Goal: Transaction & Acquisition: Purchase product/service

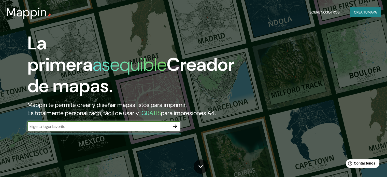
click at [70, 129] on input "text" at bounding box center [98, 126] width 142 height 6
type input "R. [PERSON_NAME], [GEOGRAPHIC_DATA], [GEOGRAPHIC_DATA]"
click at [172, 129] on icon "button" at bounding box center [175, 126] width 6 height 6
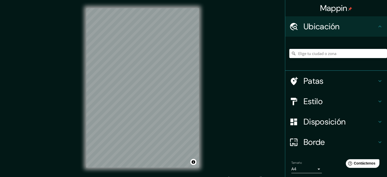
click at [324, 85] on h4 "Patas" at bounding box center [339, 81] width 73 height 10
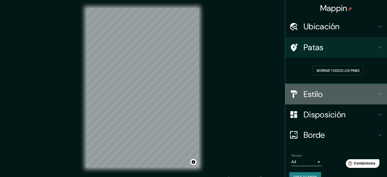
click at [329, 101] on div "Estilo" at bounding box center [336, 94] width 102 height 20
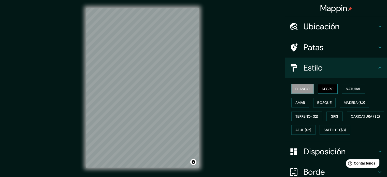
click at [322, 88] on font "Negro" at bounding box center [328, 88] width 12 height 5
click at [345, 89] on font "Natural" at bounding box center [352, 88] width 15 height 5
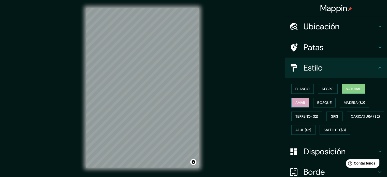
click at [297, 105] on button "Amar" at bounding box center [300, 103] width 18 height 10
click at [319, 102] on font "Bosque" at bounding box center [324, 102] width 14 height 5
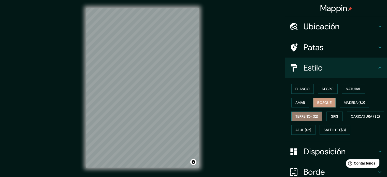
click at [305, 116] on font "Terreno ($2)" at bounding box center [306, 116] width 23 height 5
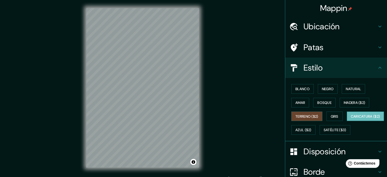
click at [351, 118] on font "Caricatura ($2)" at bounding box center [365, 116] width 29 height 5
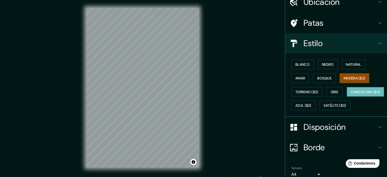
scroll to position [25, 0]
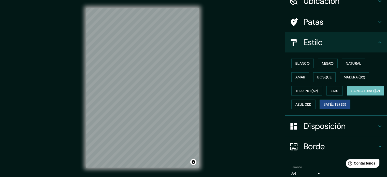
click at [319, 109] on button "Satélite ($3)" at bounding box center [334, 104] width 31 height 10
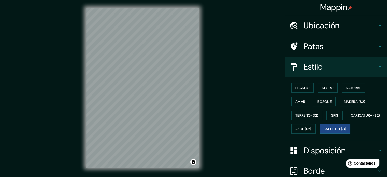
scroll to position [0, 0]
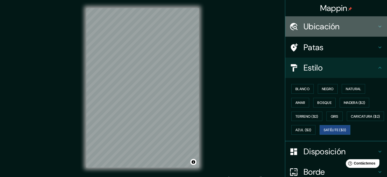
click at [324, 29] on font "Ubicación" at bounding box center [321, 26] width 36 height 11
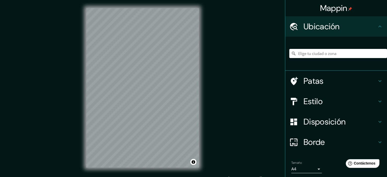
click at [320, 53] on input "Elige tu ciudad o zona" at bounding box center [338, 53] width 98 height 9
paste input "R. [PERSON_NAME], [GEOGRAPHIC_DATA], [GEOGRAPHIC_DATA]"
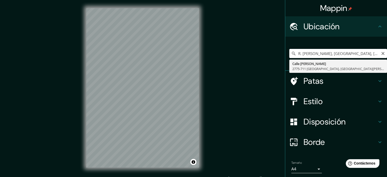
type input "[STREET_ADDRESS][PERSON_NAME][PERSON_NAME]"
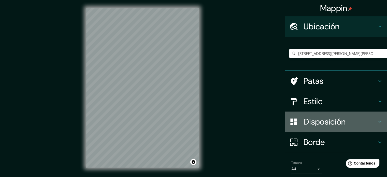
click at [311, 125] on font "Disposición" at bounding box center [324, 121] width 42 height 11
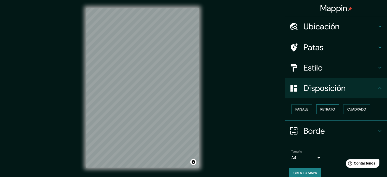
click at [332, 106] on button "Retrato" at bounding box center [327, 109] width 23 height 10
click at [302, 108] on font "Paisaje" at bounding box center [301, 109] width 13 height 5
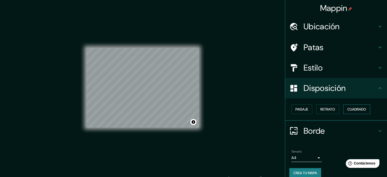
click at [350, 104] on button "Cuadrado" at bounding box center [356, 109] width 27 height 10
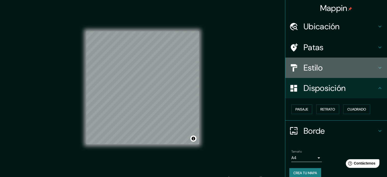
click at [303, 64] on font "Estilo" at bounding box center [312, 67] width 19 height 11
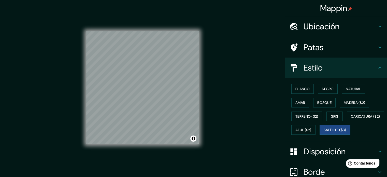
click at [313, 54] on div "Patas" at bounding box center [336, 47] width 102 height 20
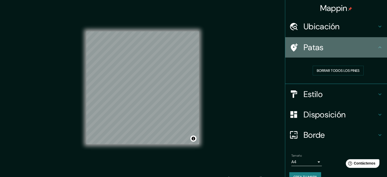
click at [313, 54] on div "Patas" at bounding box center [336, 47] width 102 height 20
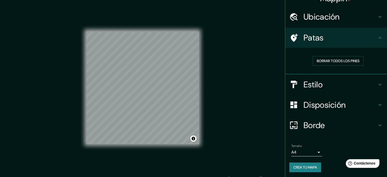
scroll to position [10, 0]
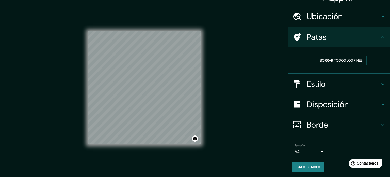
click at [310, 152] on body "Mappin Ubicación [STREET_ADDRESS][PERSON_NAME][PERSON_NAME] Patas Borrar todos …" at bounding box center [195, 88] width 390 height 177
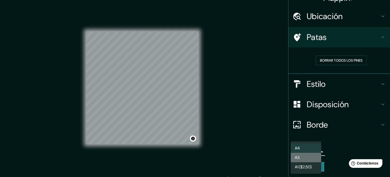
click at [310, 157] on li "A3" at bounding box center [306, 157] width 31 height 9
type input "a4"
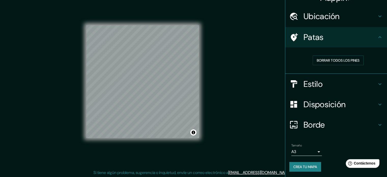
scroll to position [7, 0]
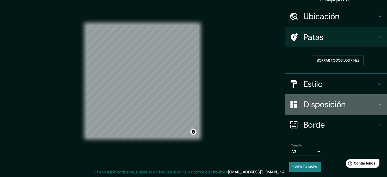
click at [316, 105] on font "Disposición" at bounding box center [324, 104] width 42 height 11
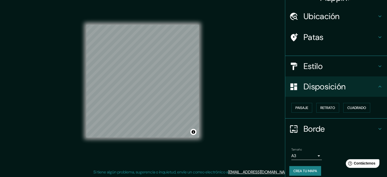
scroll to position [6, 0]
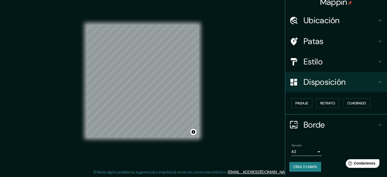
click at [311, 63] on font "Estilo" at bounding box center [312, 61] width 19 height 11
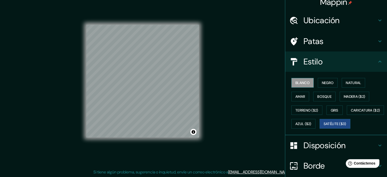
click at [301, 83] on font "Blanco" at bounding box center [302, 82] width 14 height 5
click at [322, 81] on font "Negro" at bounding box center [328, 82] width 12 height 5
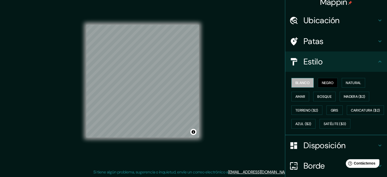
click at [301, 82] on font "Blanco" at bounding box center [302, 82] width 14 height 5
click at [295, 96] on font "Amar" at bounding box center [300, 96] width 10 height 5
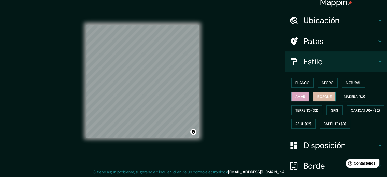
click at [321, 98] on font "Bosque" at bounding box center [324, 96] width 14 height 5
click at [328, 83] on font "Negro" at bounding box center [328, 82] width 12 height 5
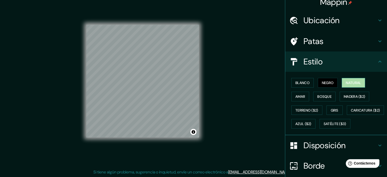
click at [345, 83] on font "Natural" at bounding box center [352, 82] width 15 height 5
click at [304, 100] on button "Amar" at bounding box center [300, 97] width 18 height 10
